Goal: Task Accomplishment & Management: Use online tool/utility

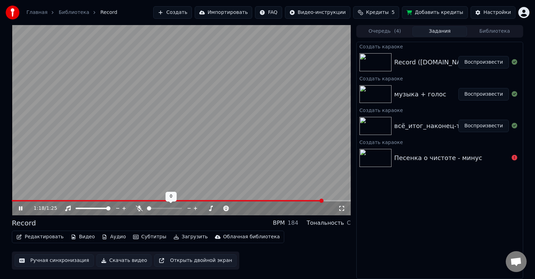
click at [147, 208] on span at bounding box center [149, 208] width 4 height 4
drag, startPoint x: 117, startPoint y: 199, endPoint x: 98, endPoint y: 202, distance: 19.3
click at [98, 202] on div "1:25 / 1:25" at bounding box center [181, 120] width 339 height 190
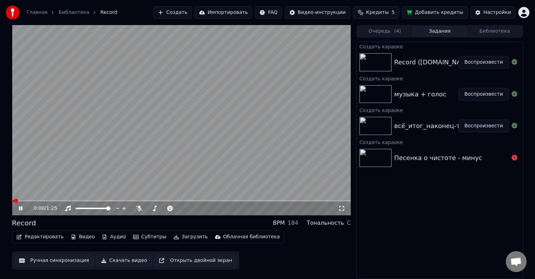
drag, startPoint x: 100, startPoint y: 200, endPoint x: 86, endPoint y: 202, distance: 13.3
click at [87, 202] on div "0:00 / 1:25" at bounding box center [181, 120] width 339 height 190
click at [196, 112] on video at bounding box center [181, 120] width 339 height 190
click at [140, 91] on video at bounding box center [181, 120] width 339 height 190
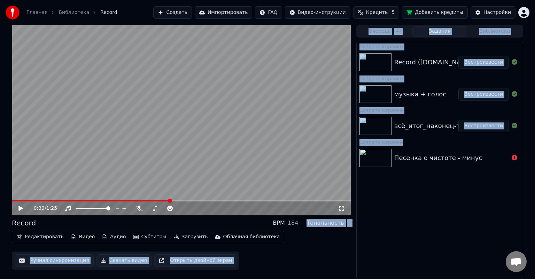
drag, startPoint x: 310, startPoint y: 222, endPoint x: 359, endPoint y: 221, distance: 48.4
click at [357, 221] on div "0:39 / 1:25 Record BPM 184 Тональность C Редактировать Видео [PERSON_NAME] Загр…" at bounding box center [267, 152] width 522 height 254
click at [365, 217] on div "Создать караоке Record ([DOMAIN_NAME]) (1) Воспроизвести Создать караоке музыка…" at bounding box center [439, 160] width 167 height 237
click at [353, 221] on div "0:39 / 1:25 Record BPM 184 Тональность C Редактировать Видео [PERSON_NAME] Загр…" at bounding box center [267, 152] width 522 height 254
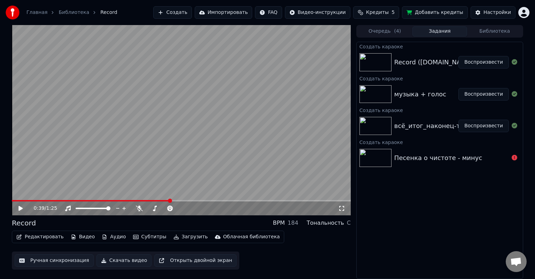
click at [372, 35] on button "Очередь ( 4 )" at bounding box center [384, 31] width 55 height 10
click at [448, 30] on button "Задания" at bounding box center [439, 31] width 55 height 10
click at [371, 232] on div "Создать караоке Record ([DOMAIN_NAME]) (1) Воспроизвести Создать караоке музыка…" at bounding box center [439, 160] width 167 height 237
click at [191, 10] on button "Создать" at bounding box center [172, 12] width 38 height 13
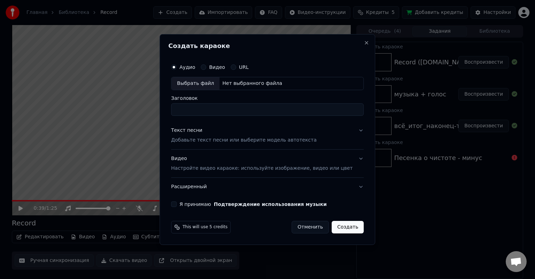
click at [218, 82] on div "Выбрать файл" at bounding box center [195, 83] width 48 height 13
type input "**********"
click at [228, 133] on div "Текст песни Добавьте текст песни или выберите модель автотекста" at bounding box center [244, 135] width 146 height 17
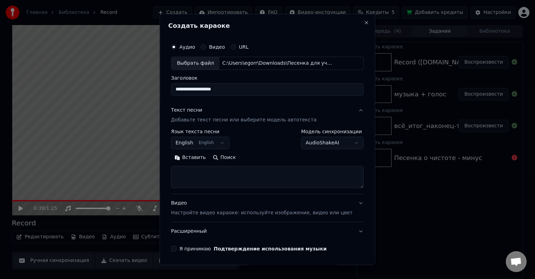
click at [204, 142] on body "**********" at bounding box center [267, 139] width 535 height 279
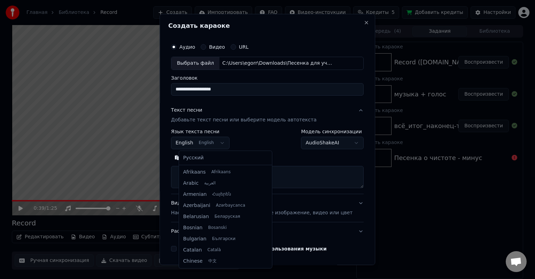
scroll to position [56, 0]
select select "**"
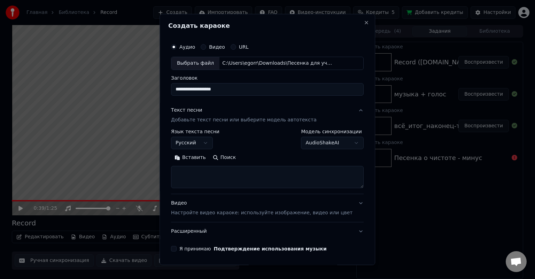
click at [218, 172] on textarea at bounding box center [267, 177] width 193 height 22
paste textarea "**********"
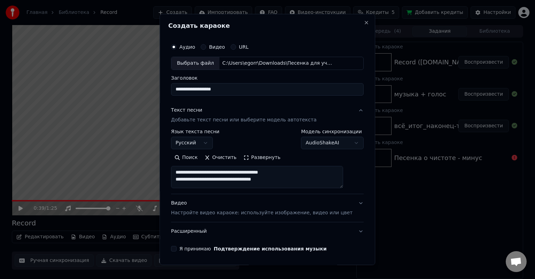
scroll to position [14, 0]
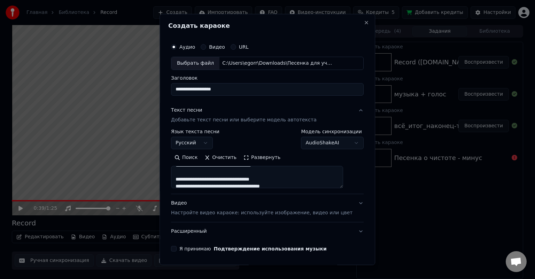
click at [182, 178] on textarea "**********" at bounding box center [257, 177] width 172 height 22
click at [183, 180] on textarea "**********" at bounding box center [257, 177] width 172 height 22
click at [187, 182] on textarea "**********" at bounding box center [257, 177] width 172 height 22
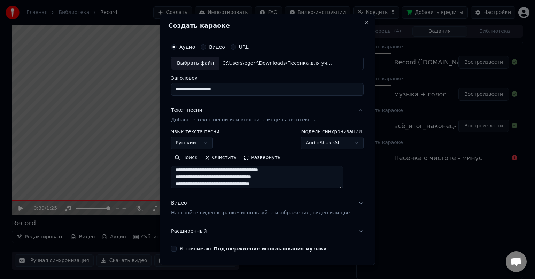
type textarea "**********"
click at [256, 160] on button "Развернуть" at bounding box center [262, 157] width 44 height 11
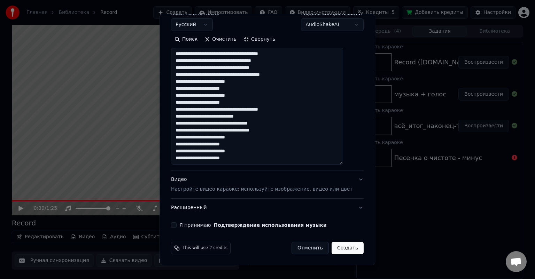
scroll to position [118, 0]
click at [264, 38] on button "Свернуть" at bounding box center [259, 39] width 39 height 11
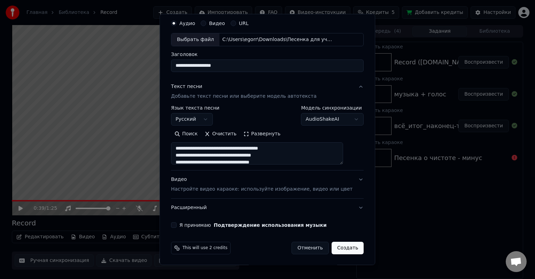
click at [346, 179] on button "Видео Настройте видео караоке: используйте изображение, видео или цвет" at bounding box center [267, 185] width 193 height 28
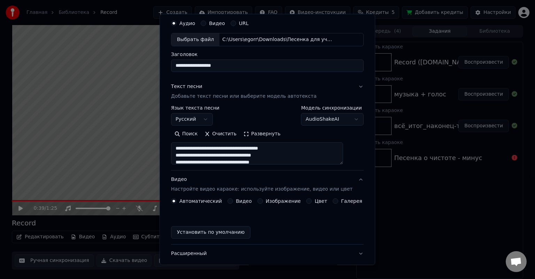
scroll to position [5, 0]
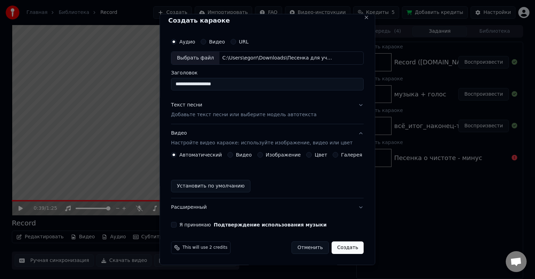
click at [276, 155] on label "Изображение" at bounding box center [283, 154] width 35 height 5
click at [263, 155] on button "Изображение" at bounding box center [260, 155] width 6 height 6
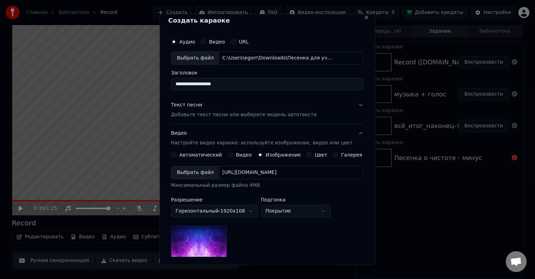
click at [211, 168] on div "Выбрать файл" at bounding box center [195, 172] width 48 height 13
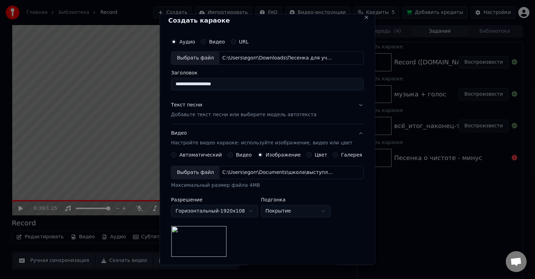
scroll to position [96, 0]
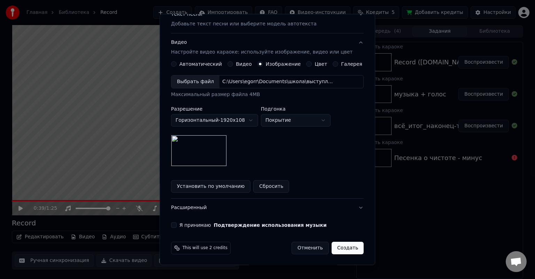
click at [182, 225] on div "Я принимаю Подтверждение использования музыки" at bounding box center [267, 225] width 193 height 6
click at [177, 222] on button "Я принимаю Подтверждение использования музыки" at bounding box center [174, 225] width 6 height 6
click at [309, 204] on button "Расширенный" at bounding box center [267, 208] width 193 height 18
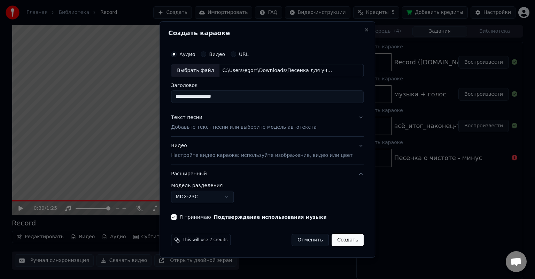
click at [344, 173] on button "Расширенный" at bounding box center [267, 174] width 193 height 18
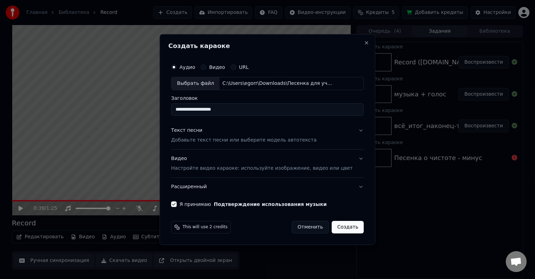
click at [344, 177] on button "Видео Настройте видео караоке: используйте изображение, видео или цвет" at bounding box center [267, 164] width 193 height 28
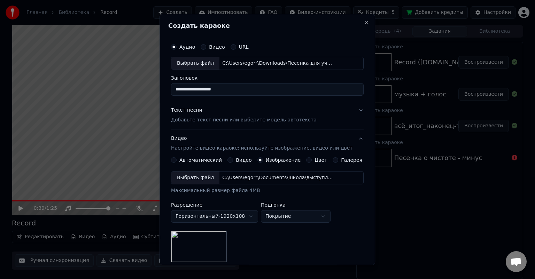
scroll to position [96, 0]
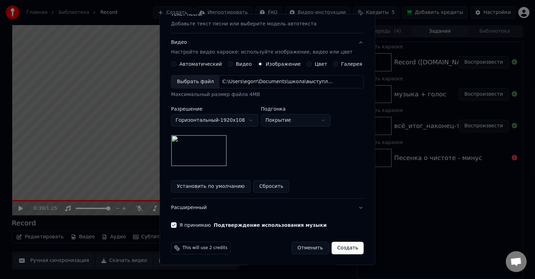
click at [347, 250] on button "Создать" at bounding box center [347, 248] width 32 height 13
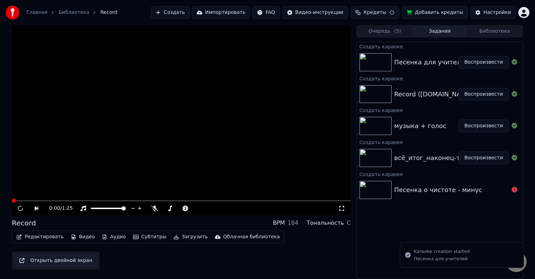
scroll to position [0, 0]
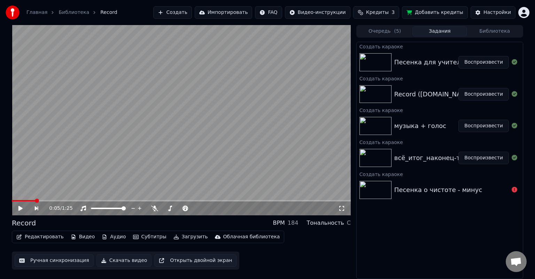
click at [148, 152] on video at bounding box center [181, 120] width 339 height 190
click at [12, 203] on span at bounding box center [14, 201] width 4 height 4
click at [397, 64] on div "Песенка для учителей" at bounding box center [431, 62] width 74 height 10
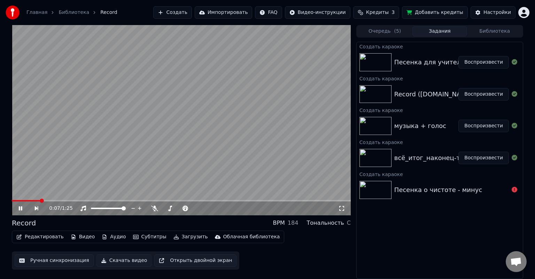
click at [474, 63] on button "Воспроизвести" at bounding box center [483, 62] width 50 height 13
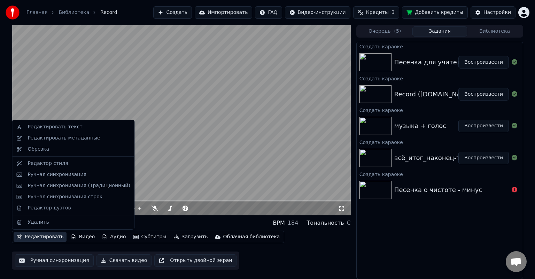
click at [24, 238] on button "Редактировать" at bounding box center [40, 237] width 53 height 10
click at [54, 125] on div "Редактировать текст" at bounding box center [55, 127] width 55 height 7
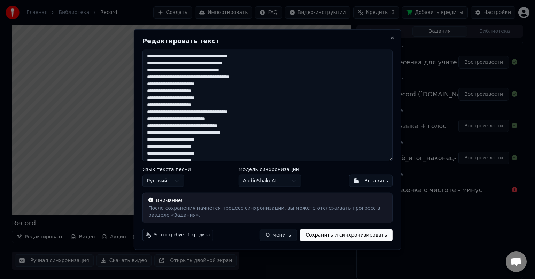
click at [284, 233] on button "Отменить" at bounding box center [278, 235] width 37 height 13
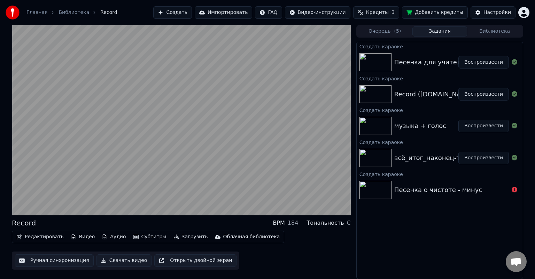
click at [41, 236] on button "Редактировать" at bounding box center [40, 237] width 53 height 10
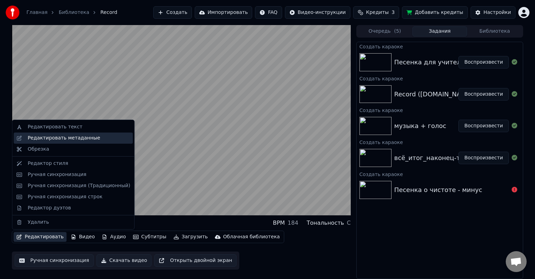
click at [74, 140] on div "Редактировать метаданные" at bounding box center [64, 138] width 72 height 7
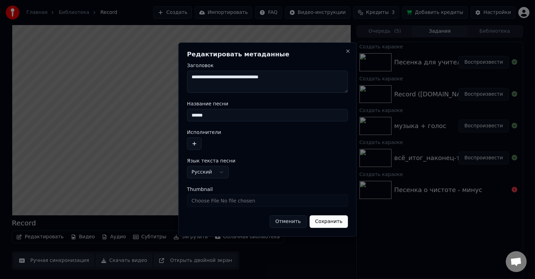
drag, startPoint x: 221, startPoint y: 114, endPoint x: 179, endPoint y: 113, distance: 41.8
click at [179, 113] on div "**********" at bounding box center [267, 139] width 178 height 194
type input "**********"
click at [186, 144] on div "**********" at bounding box center [267, 139] width 178 height 194
click at [192, 144] on button "button" at bounding box center [194, 144] width 15 height 13
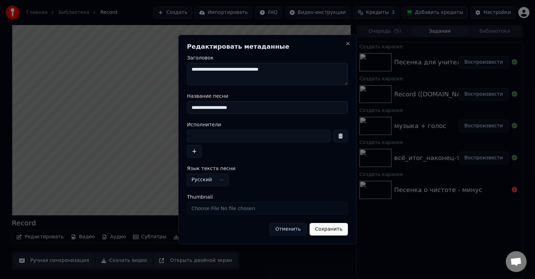
click at [221, 139] on input at bounding box center [258, 136] width 143 height 13
type input "*"
click at [196, 137] on input "*****" at bounding box center [258, 136] width 143 height 13
type input "******"
click at [336, 227] on button "Сохранить" at bounding box center [328, 229] width 39 height 13
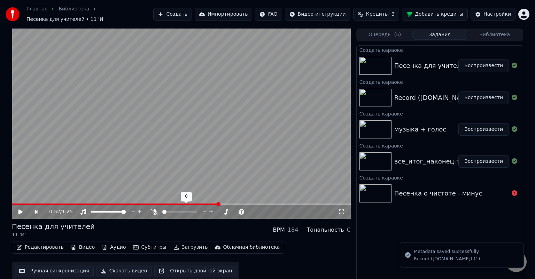
drag, startPoint x: 162, startPoint y: 199, endPoint x: 123, endPoint y: 202, distance: 39.1
click at [123, 202] on div "0:52 / 1:25" at bounding box center [181, 124] width 339 height 190
click at [482, 60] on button "Воспроизвести" at bounding box center [483, 66] width 50 height 13
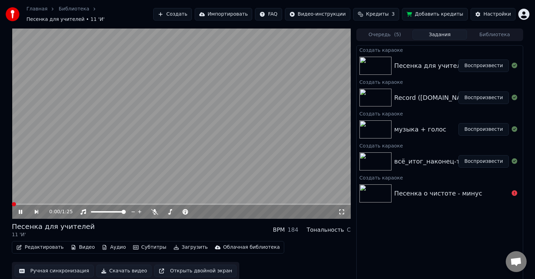
click at [12, 202] on span at bounding box center [14, 204] width 4 height 4
click at [35, 244] on button "Редактировать" at bounding box center [40, 248] width 53 height 10
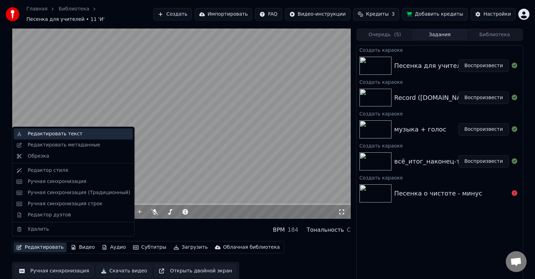
click at [69, 134] on div "Редактировать текст" at bounding box center [55, 134] width 55 height 7
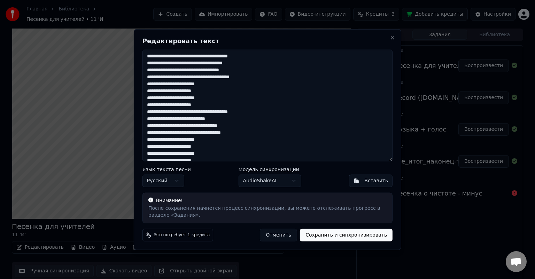
drag, startPoint x: 209, startPoint y: 156, endPoint x: 146, endPoint y: 47, distance: 125.1
click at [146, 47] on div "**********" at bounding box center [267, 139] width 267 height 221
paste textarea "**********"
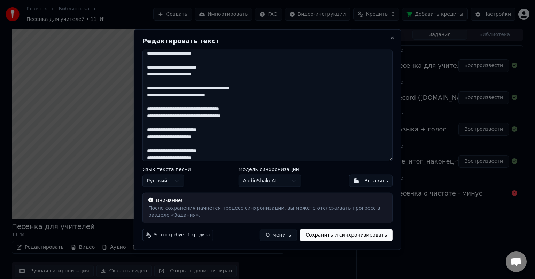
scroll to position [54, 0]
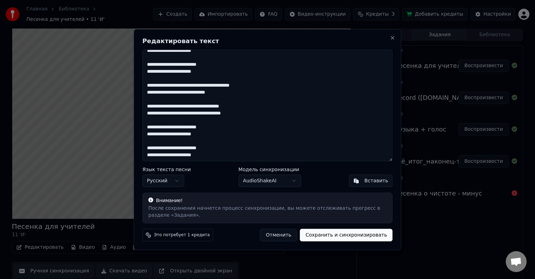
type textarea "**********"
click at [319, 235] on button "Сохранить и синхронизировать" at bounding box center [346, 235] width 93 height 13
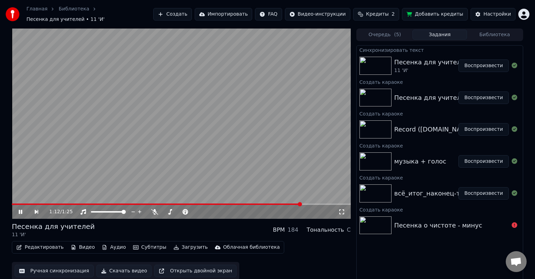
click at [477, 61] on button "Воспроизвести" at bounding box center [483, 66] width 50 height 13
click at [21, 209] on icon at bounding box center [25, 212] width 16 height 6
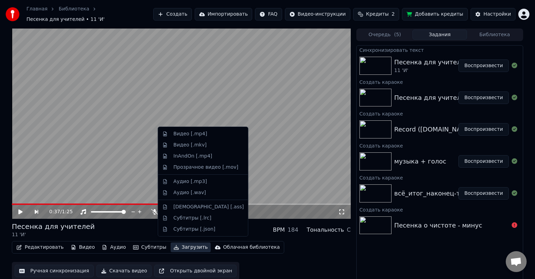
click at [171, 246] on button "Загрузить" at bounding box center [191, 248] width 40 height 10
click at [194, 137] on div "Видео [.mp4]" at bounding box center [190, 134] width 34 height 7
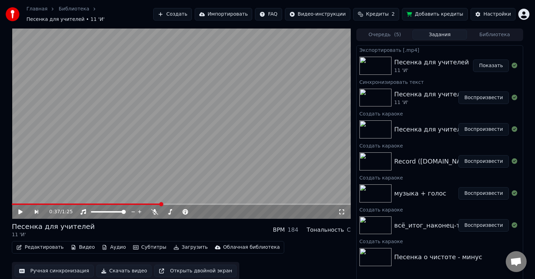
click at [499, 60] on button "Показать" at bounding box center [491, 66] width 36 height 13
